Goal: Task Accomplishment & Management: Manage account settings

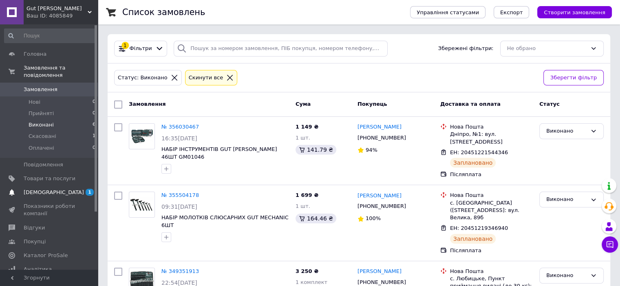
click at [25, 189] on span "[DEMOGRAPHIC_DATA]" at bounding box center [54, 192] width 60 height 7
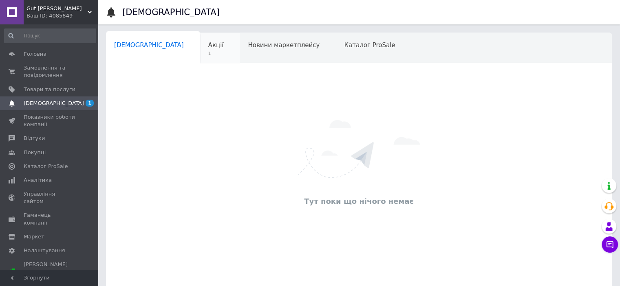
click at [200, 45] on div "Акції 1" at bounding box center [220, 48] width 40 height 31
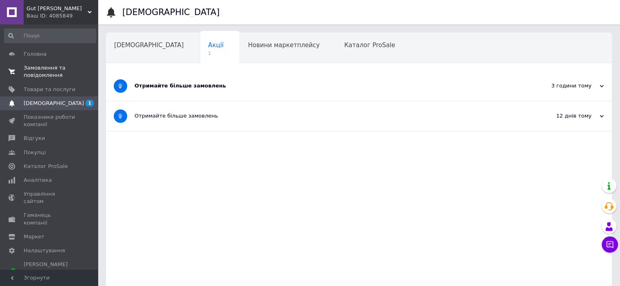
click at [61, 70] on span "Замовлення та повідомлення" at bounding box center [50, 71] width 52 height 15
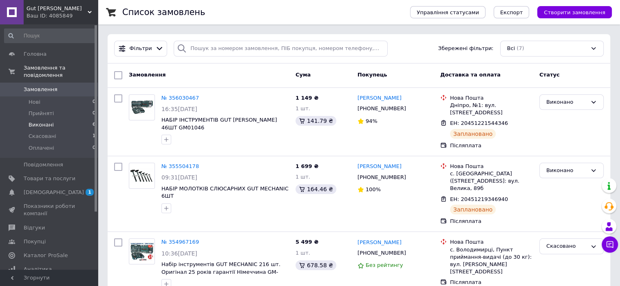
click at [61, 119] on li "Виконані 6" at bounding box center [50, 124] width 100 height 11
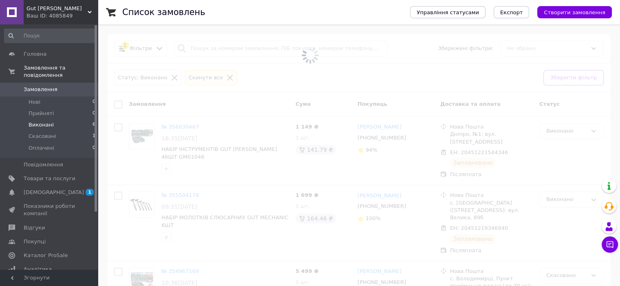
click at [61, 119] on li "Виконані 6" at bounding box center [50, 124] width 100 height 11
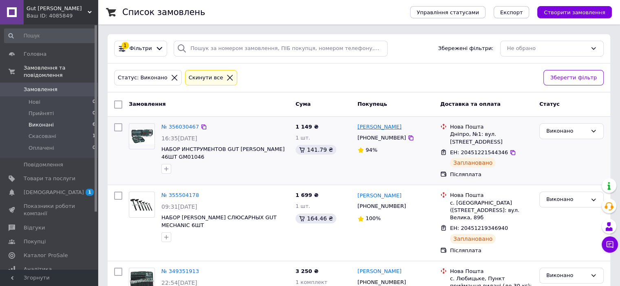
click at [376, 127] on link "[PERSON_NAME]" at bounding box center [379, 127] width 44 height 8
